Goal: Find specific page/section: Find specific page/section

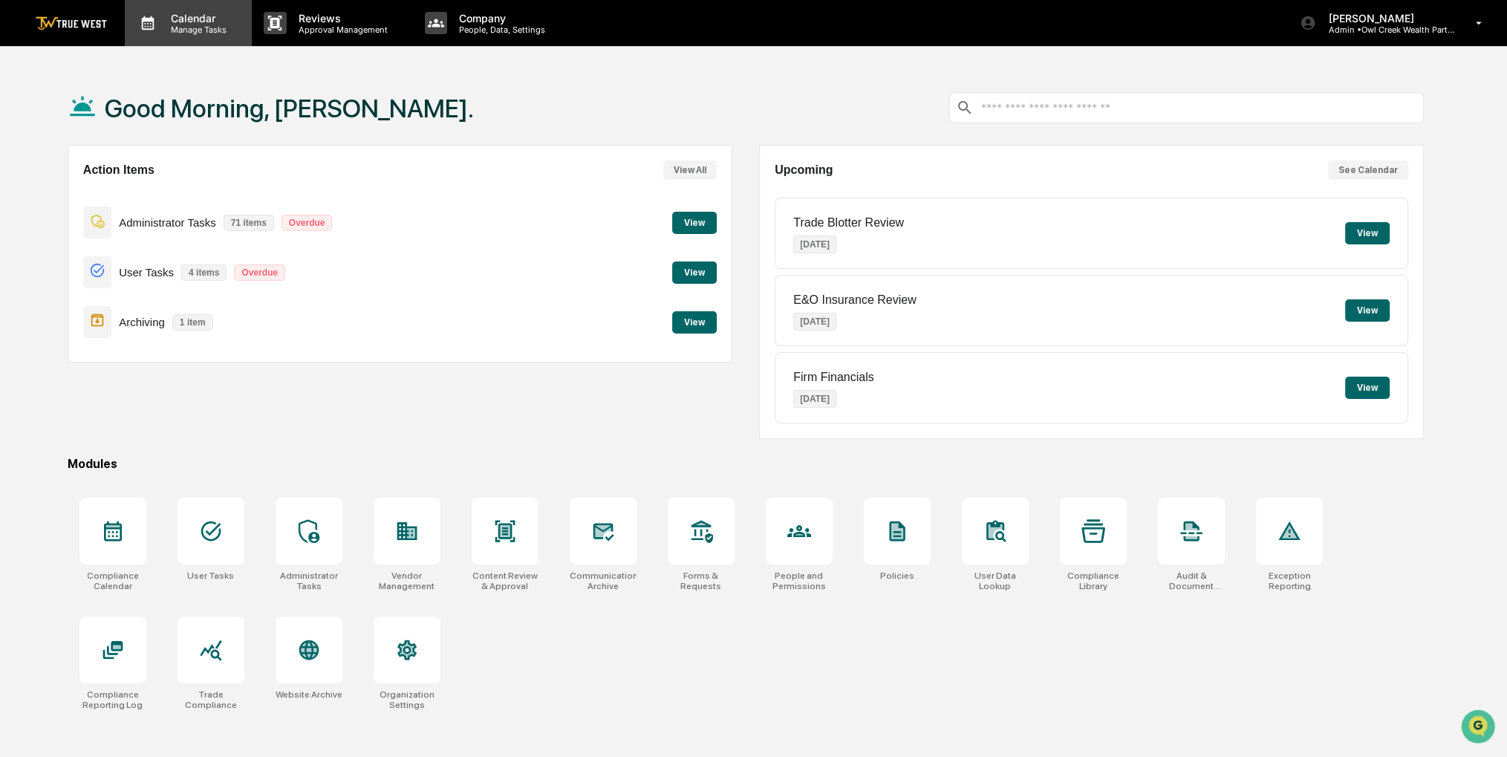
click at [218, 23] on p "Calendar" at bounding box center [196, 18] width 75 height 13
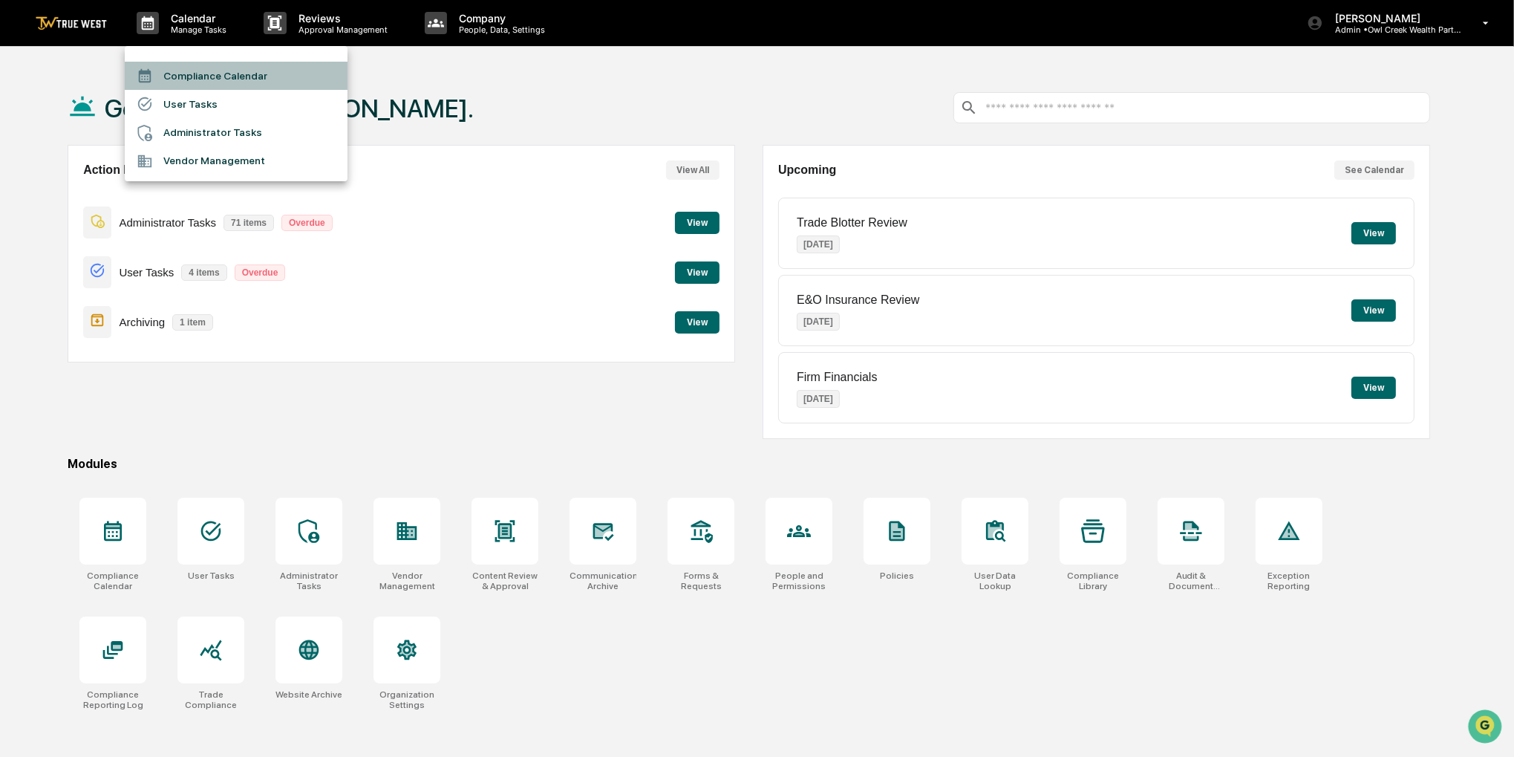
click at [217, 68] on li "Compliance Calendar" at bounding box center [236, 76] width 223 height 28
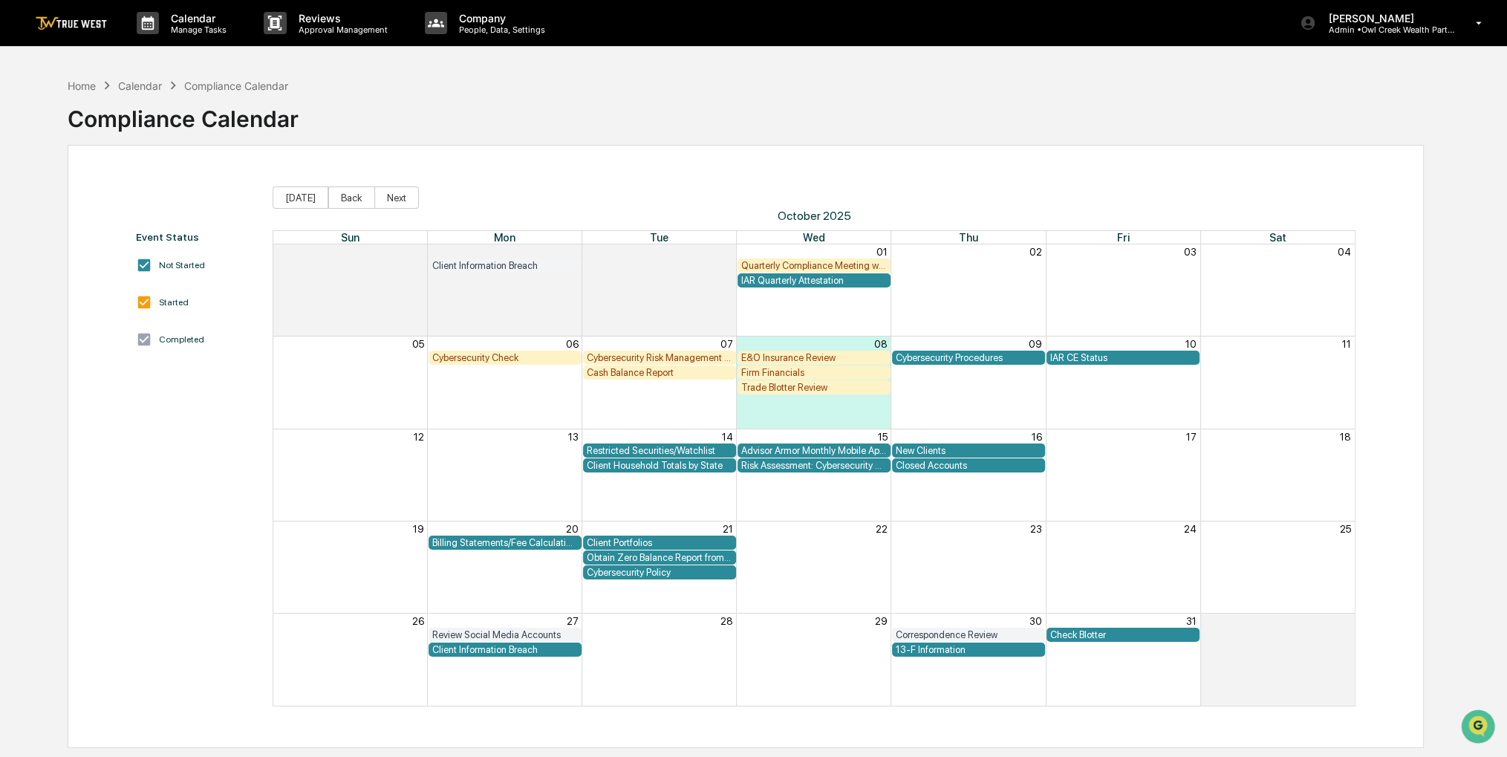
click at [515, 352] on div "Cybersecurity Check" at bounding box center [505, 357] width 146 height 11
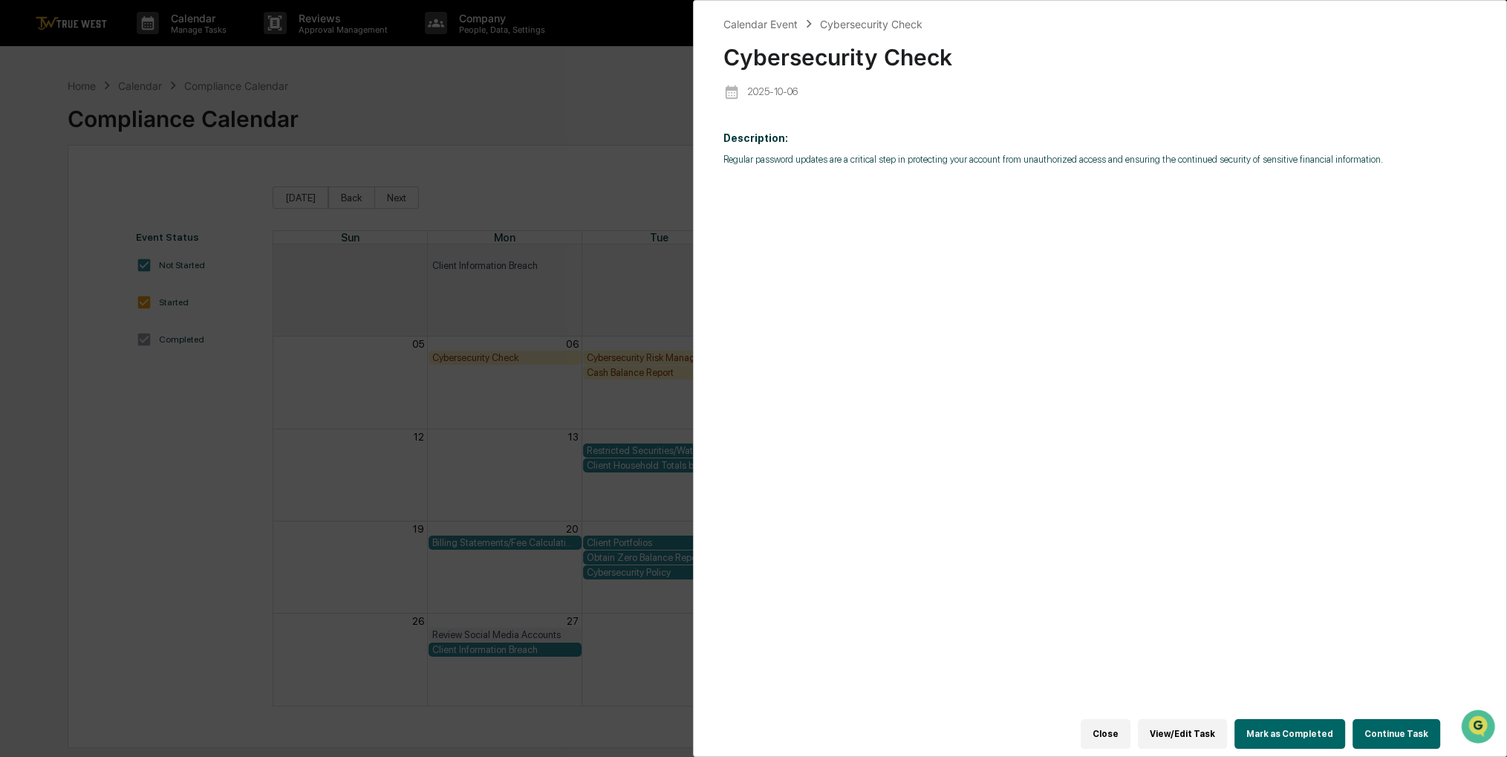
click at [599, 178] on div "Calendar Event Cybersecurity Check Cybersecurity Check [DATE] Description: Regu…" at bounding box center [753, 378] width 1507 height 757
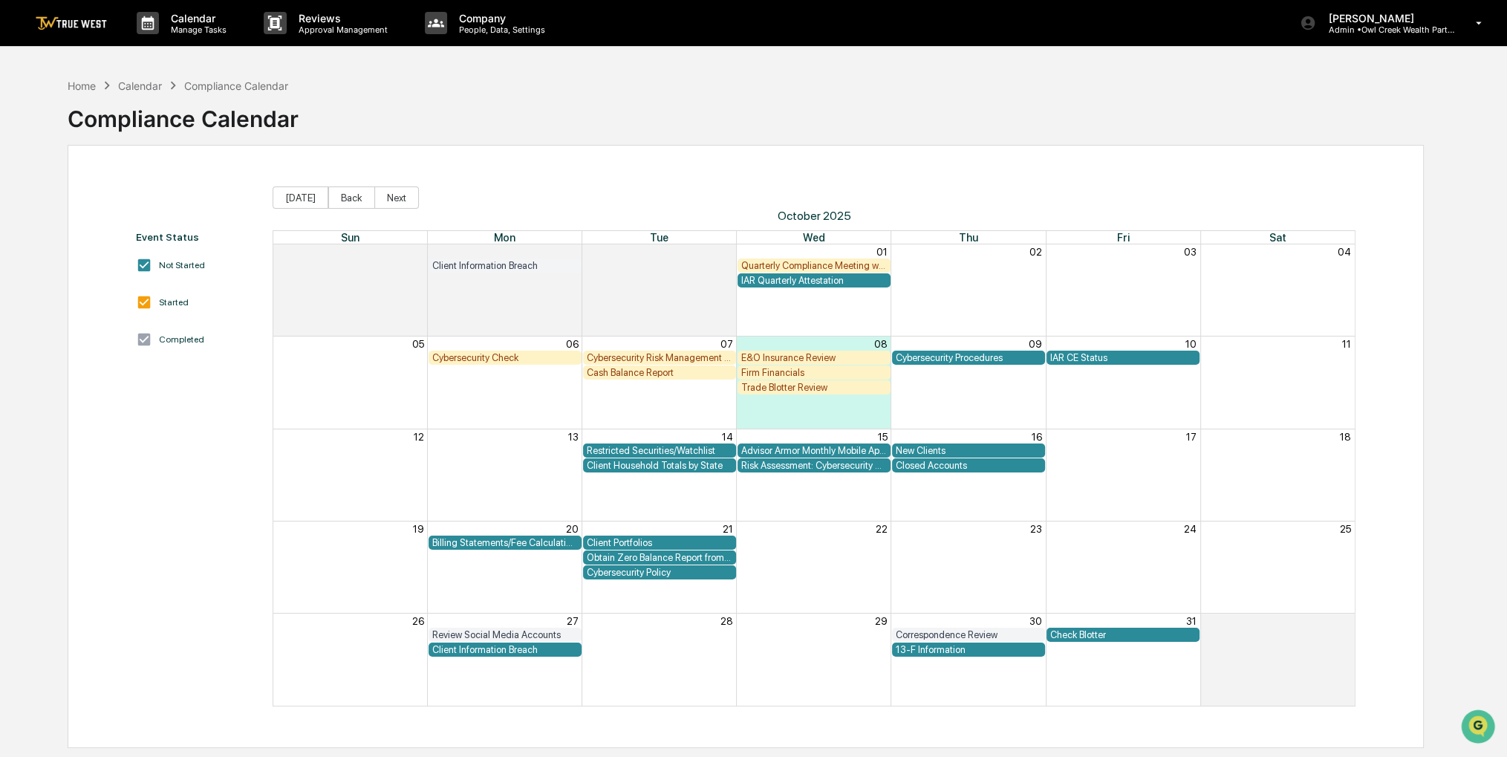
drag, startPoint x: 597, startPoint y: 182, endPoint x: 564, endPoint y: 178, distance: 33.6
click at [564, 178] on div "Event Status Not Started Started Completed [DATE] Back Next [DATE] Sun Mon Tue …" at bounding box center [746, 446] width 1356 height 603
drag, startPoint x: 440, startPoint y: 74, endPoint x: 402, endPoint y: 79, distance: 39.1
click at [402, 79] on div "Home Calendar Compliance Calendar Compliance Calendar" at bounding box center [746, 108] width 1356 height 74
click at [1443, 33] on p "Admin • Owl Creek Wealth Partners" at bounding box center [1385, 30] width 138 height 10
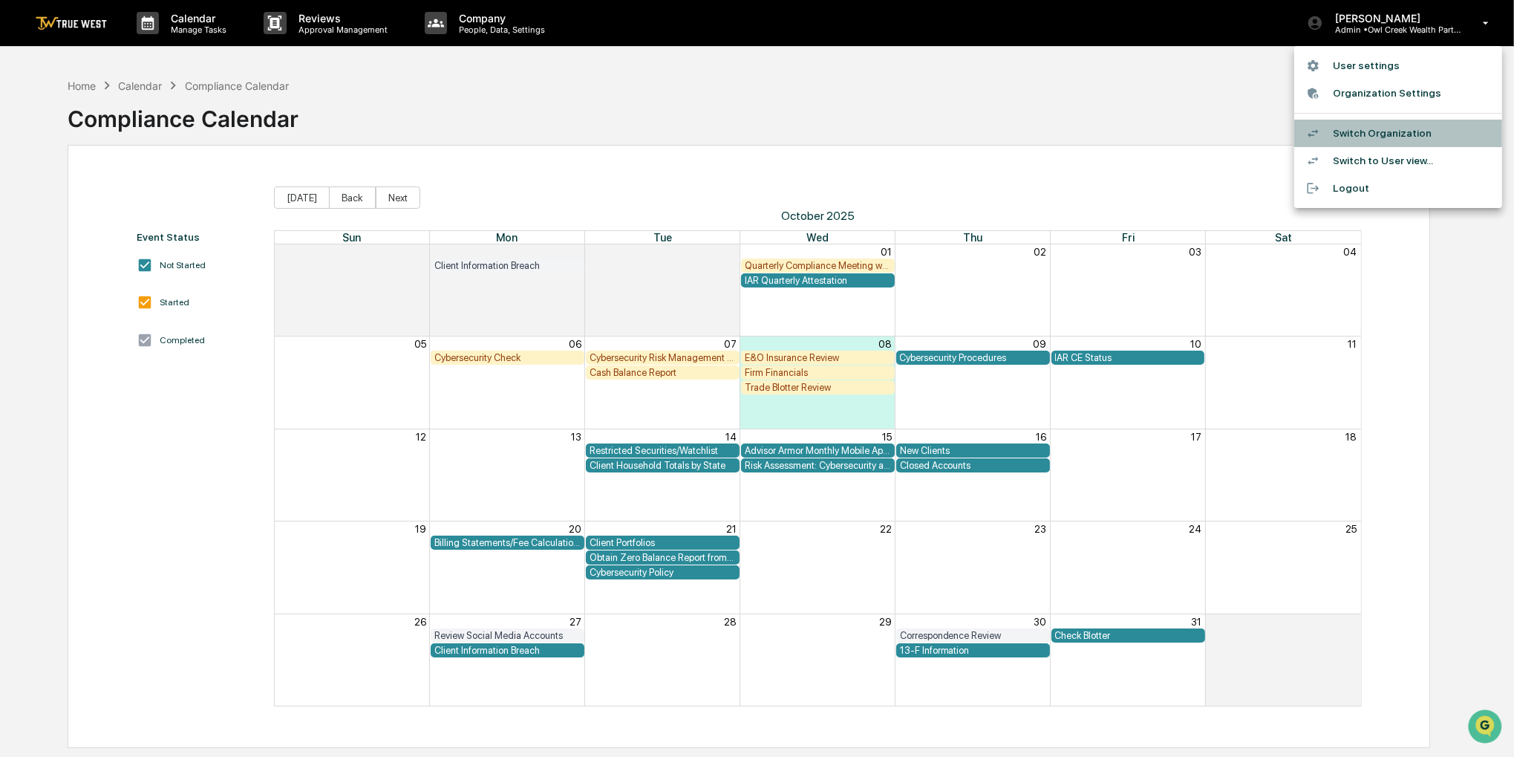
click at [1391, 141] on li "Switch Organization" at bounding box center [1399, 133] width 208 height 27
